Goal: Information Seeking & Learning: Learn about a topic

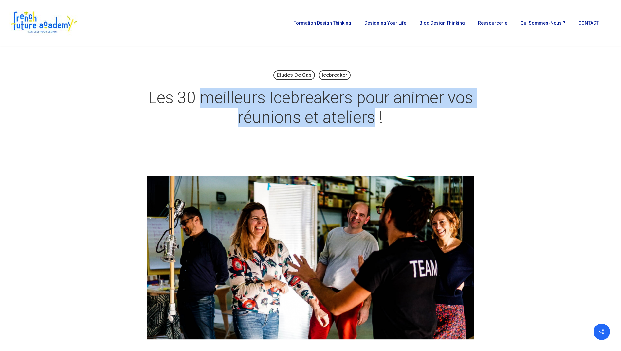
drag, startPoint x: 374, startPoint y: 117, endPoint x: 205, endPoint y: 86, distance: 172.2
click at [205, 86] on h1 "Les 30 meilleurs Icebreakers pour animer vos réunions et ateliers !" at bounding box center [310, 107] width 327 height 52
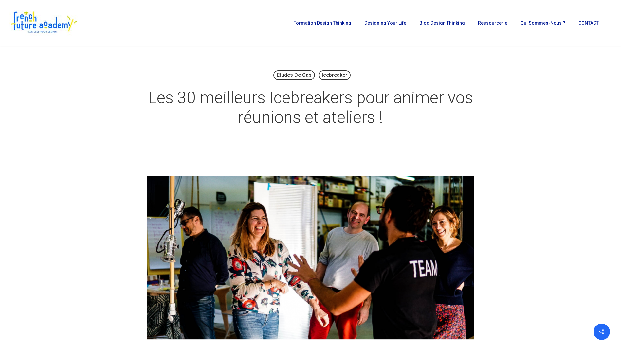
drag, startPoint x: 205, startPoint y: 86, endPoint x: 196, endPoint y: 71, distance: 18.2
click at [206, 94] on h1 "Les 30 meilleurs Icebreakers pour animer vos réunions et ateliers !" at bounding box center [310, 107] width 327 height 52
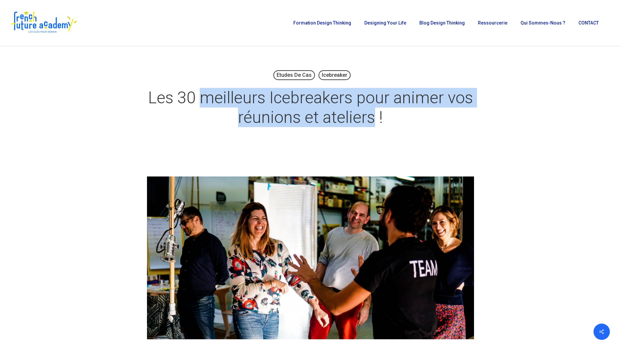
drag, startPoint x: 201, startPoint y: 98, endPoint x: 372, endPoint y: 120, distance: 171.8
click at [372, 120] on h1 "Les 30 meilleurs Icebreakers pour animer vos réunions et ateliers !" at bounding box center [310, 107] width 327 height 52
copy h1 "meilleurs Icebreakers pour animer vos réunions et ateliers"
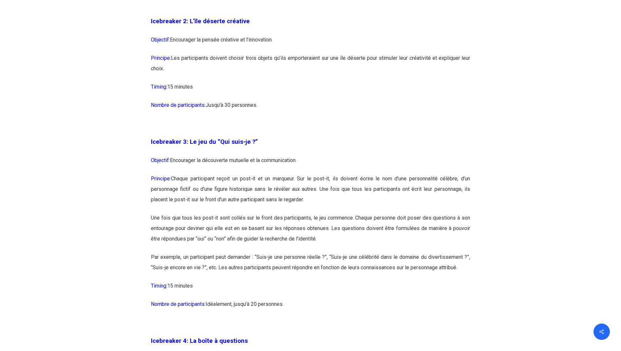
scroll to position [708, 0]
drag, startPoint x: 226, startPoint y: 119, endPoint x: 218, endPoint y: 62, distance: 57.2
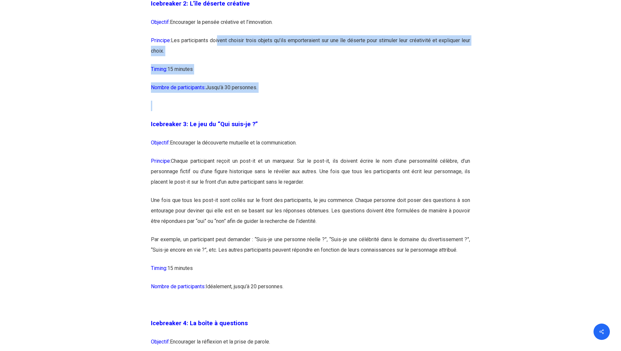
scroll to position [725, 0]
drag, startPoint x: 218, startPoint y: 62, endPoint x: 216, endPoint y: 85, distance: 23.0
click at [216, 85] on p "Nombre de participants: Jusqu’à 30 personnes." at bounding box center [310, 92] width 319 height 18
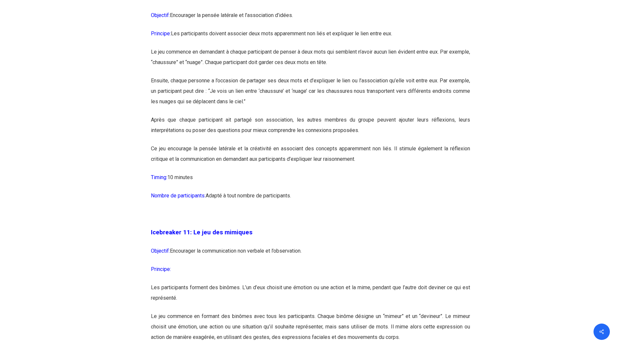
scroll to position [2390, 0]
click at [326, 143] on p "Après que chaque participant ait partagé son association, les autres membres du…" at bounding box center [310, 128] width 319 height 29
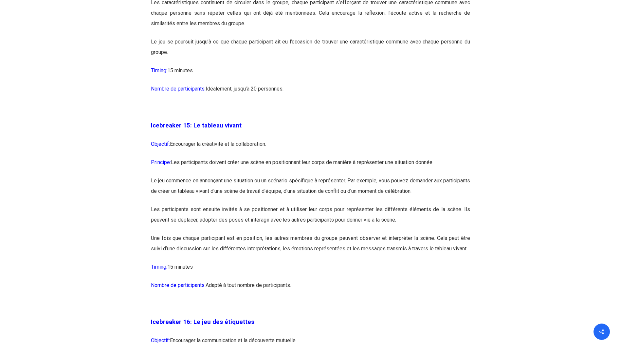
scroll to position [3290, 0]
click at [199, 175] on p "Principe: Les participants doivent créer une scène en positionnant leur corps d…" at bounding box center [310, 166] width 319 height 18
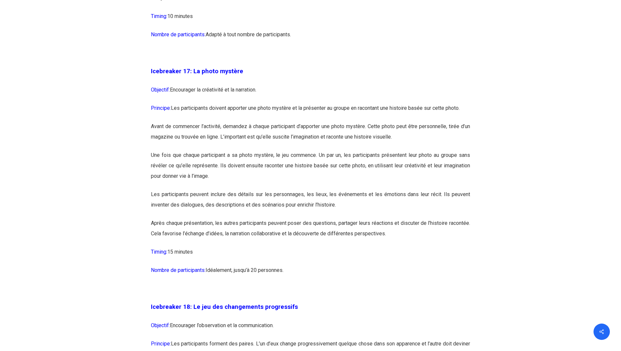
scroll to position [3662, 0]
click at [264, 320] on p "Icebreaker 18: Le jeu des changements progressifs" at bounding box center [310, 311] width 319 height 19
